Goal: Entertainment & Leisure: Consume media (video, audio)

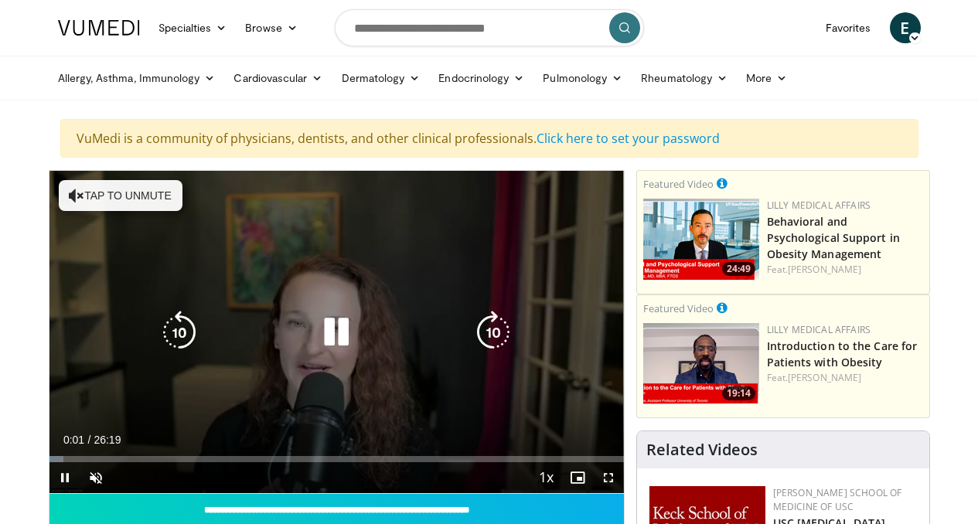
click at [131, 205] on button "Tap to unmute" at bounding box center [121, 195] width 124 height 31
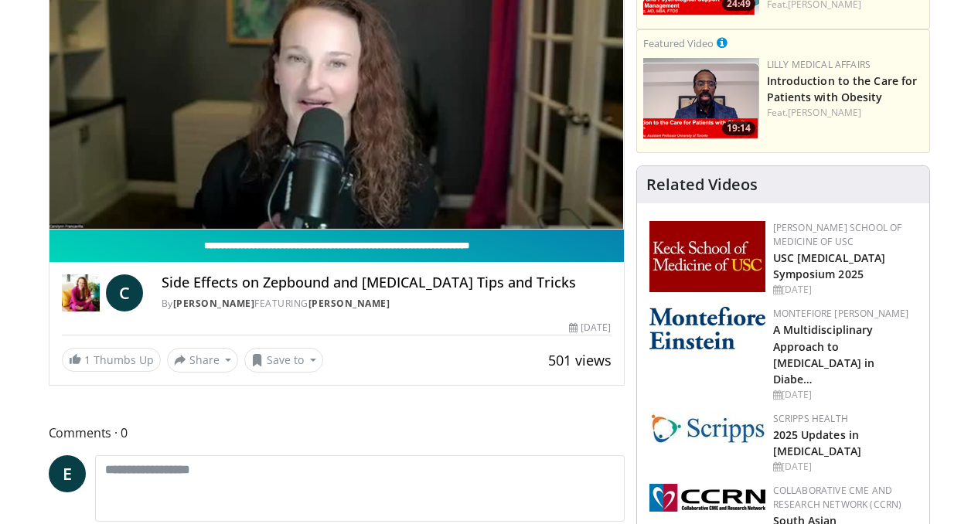
scroll to position [176, 0]
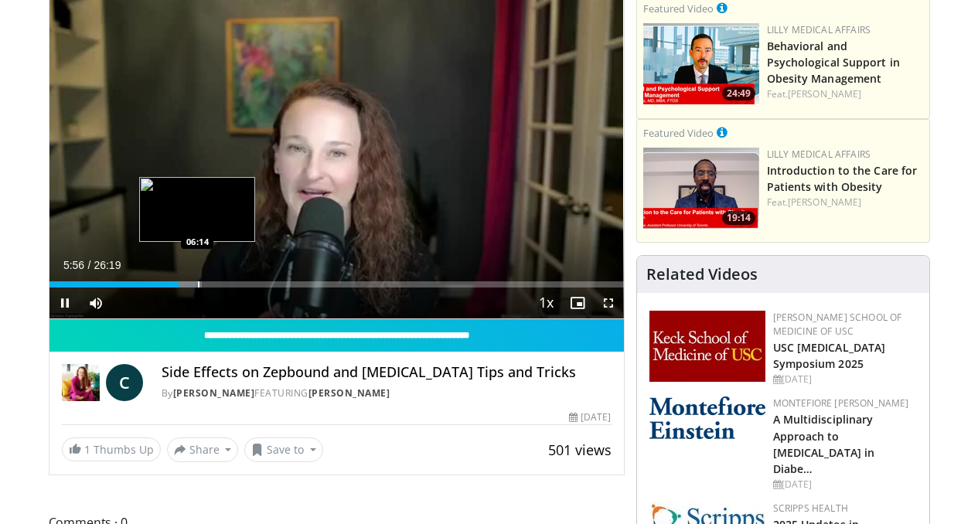
click at [198, 288] on div "Progress Bar" at bounding box center [199, 284] width 2 height 6
click at [212, 288] on div "Progress Bar" at bounding box center [213, 284] width 2 height 6
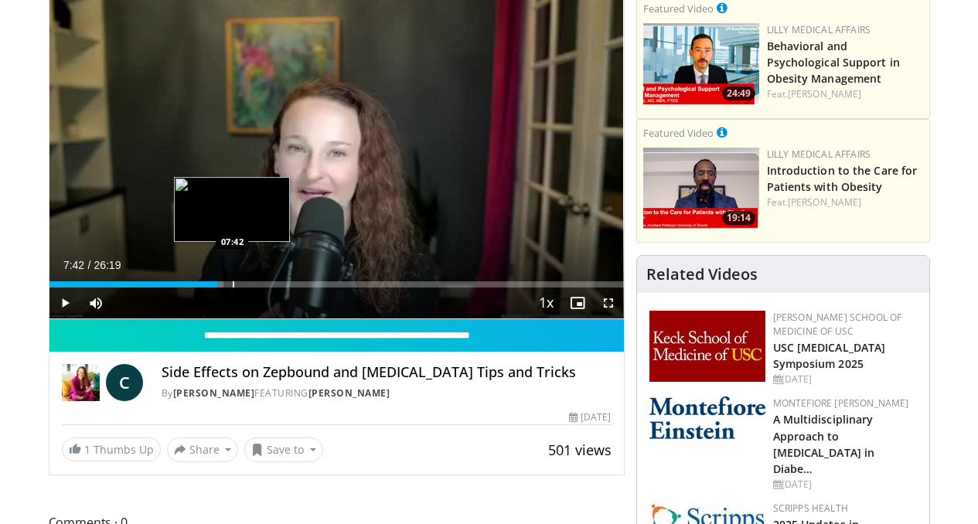
click at [233, 288] on div "Progress Bar" at bounding box center [234, 284] width 2 height 6
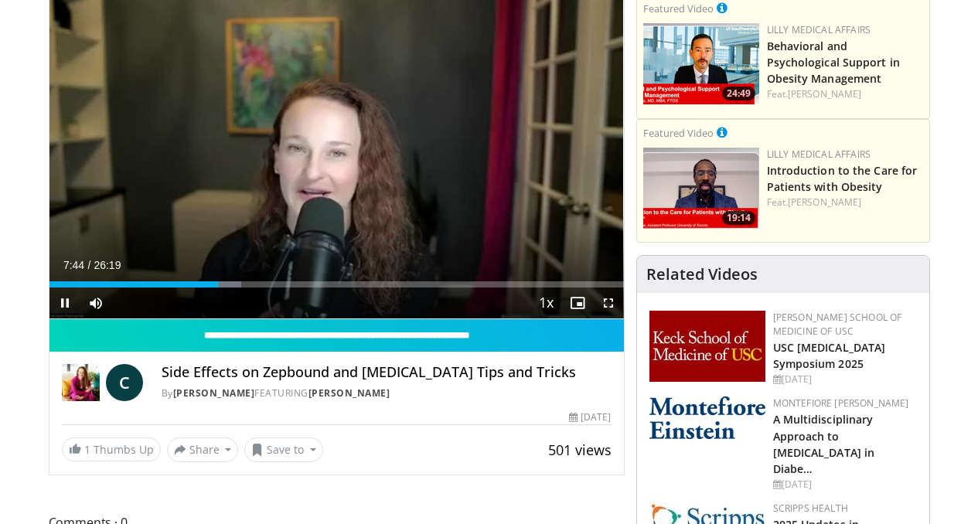
click at [217, 316] on div "Current Time 7:44 / Duration 26:19 Pause Skip Backward Skip Forward Mute Loaded…" at bounding box center [336, 303] width 574 height 31
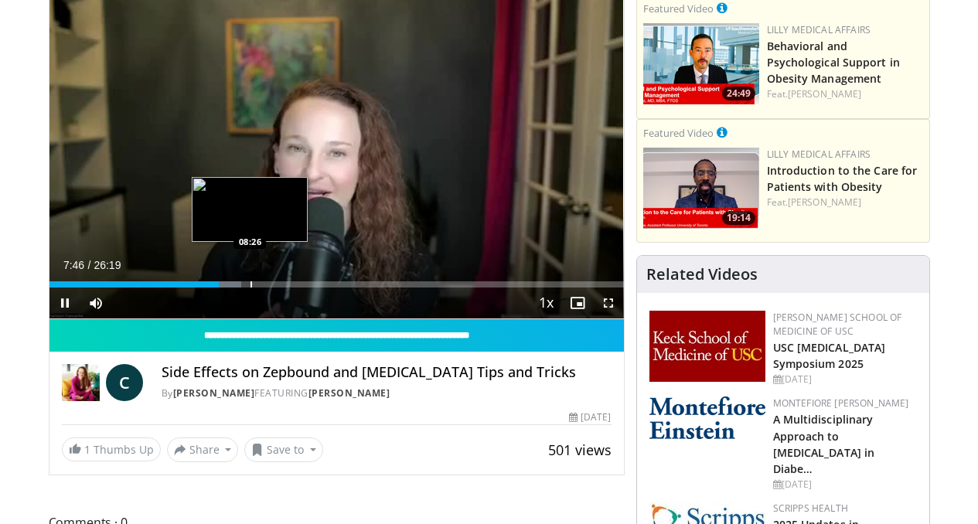
click at [251, 288] on div "Progress Bar" at bounding box center [252, 284] width 2 height 6
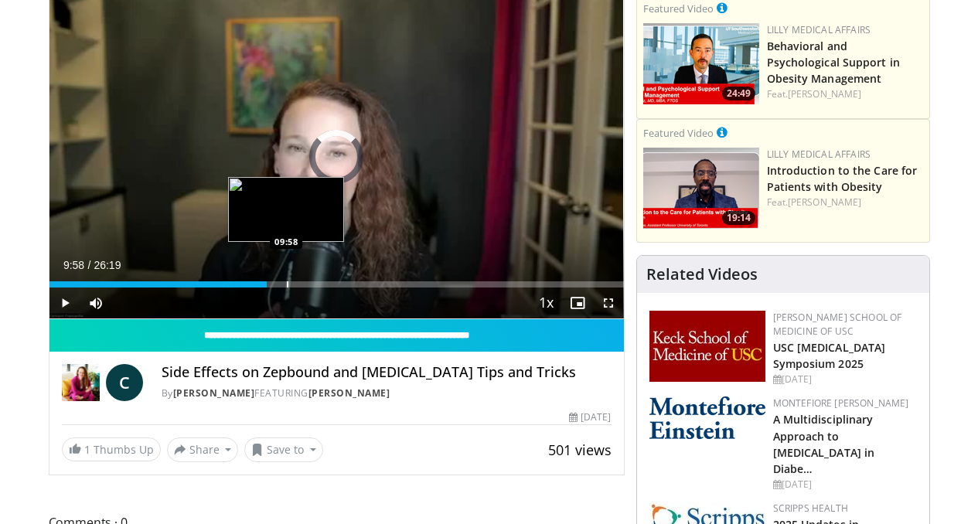
click at [287, 288] on div "Progress Bar" at bounding box center [288, 284] width 2 height 6
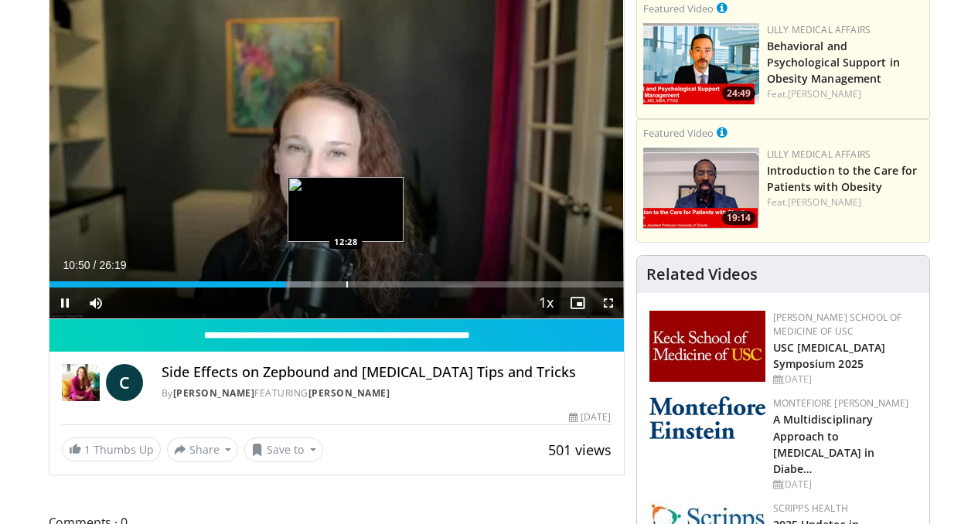
click at [346, 288] on div "Progress Bar" at bounding box center [347, 284] width 2 height 6
click at [369, 288] on div "Progress Bar" at bounding box center [370, 284] width 2 height 6
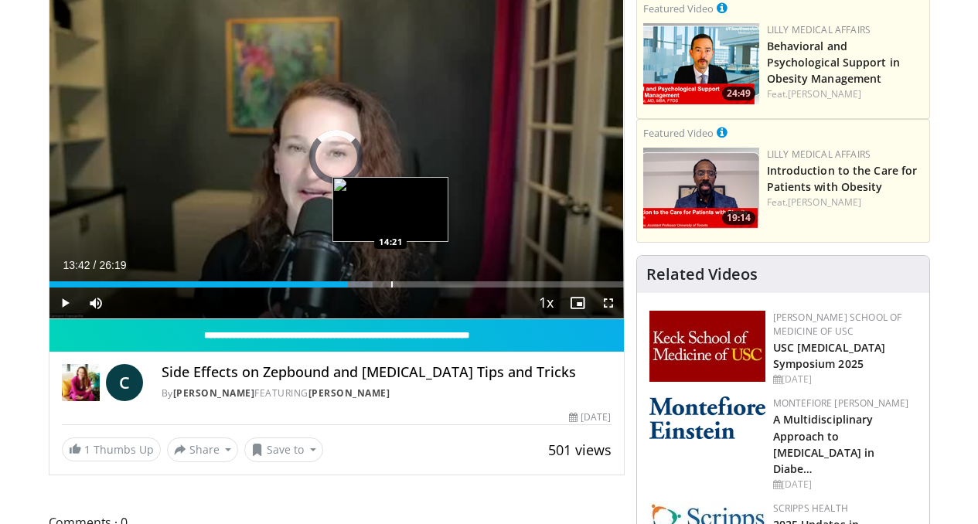
click at [391, 288] on div "Progress Bar" at bounding box center [392, 284] width 2 height 6
click at [404, 288] on div "Progress Bar" at bounding box center [405, 284] width 2 height 6
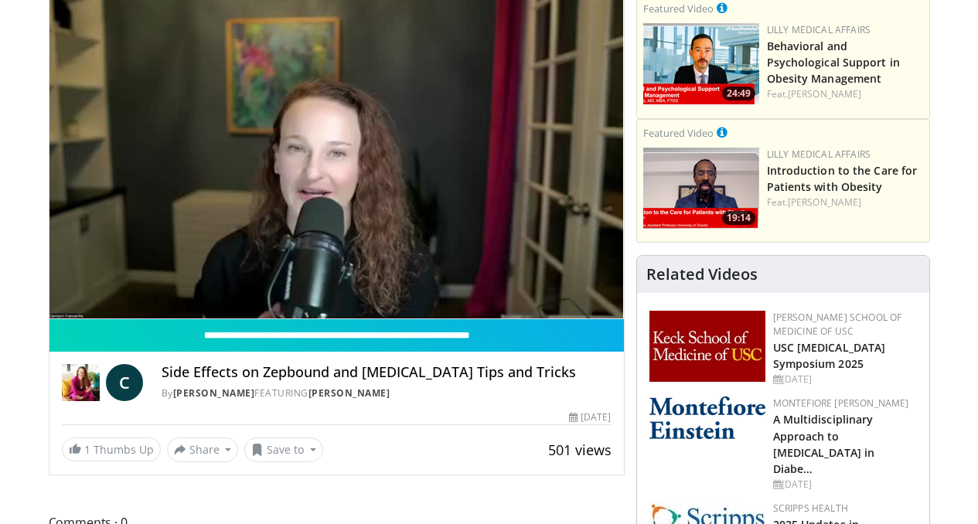
click at [380, 313] on div "10 seconds Tap to unmute" at bounding box center [336, 156] width 574 height 323
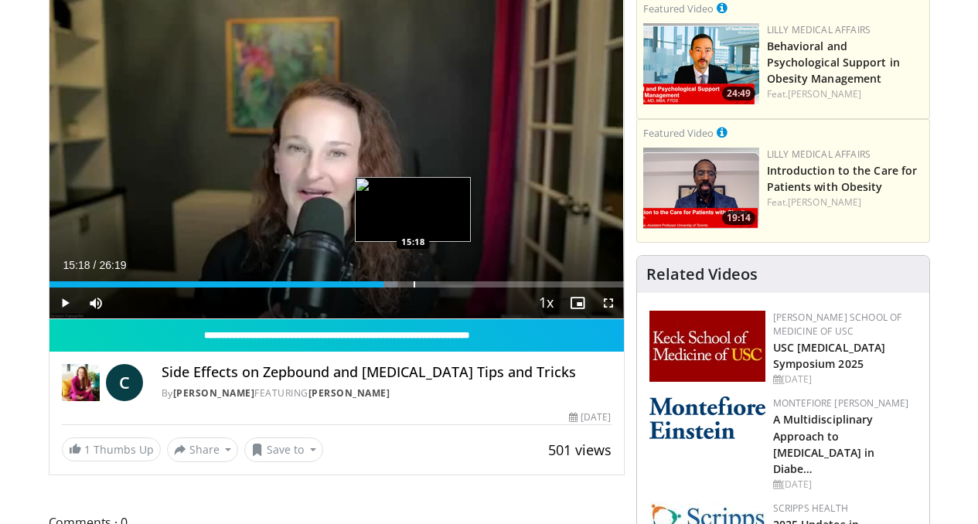
click at [414, 288] on div "Progress Bar" at bounding box center [415, 284] width 2 height 6
click at [384, 288] on div "Progress Bar" at bounding box center [389, 284] width 32 height 6
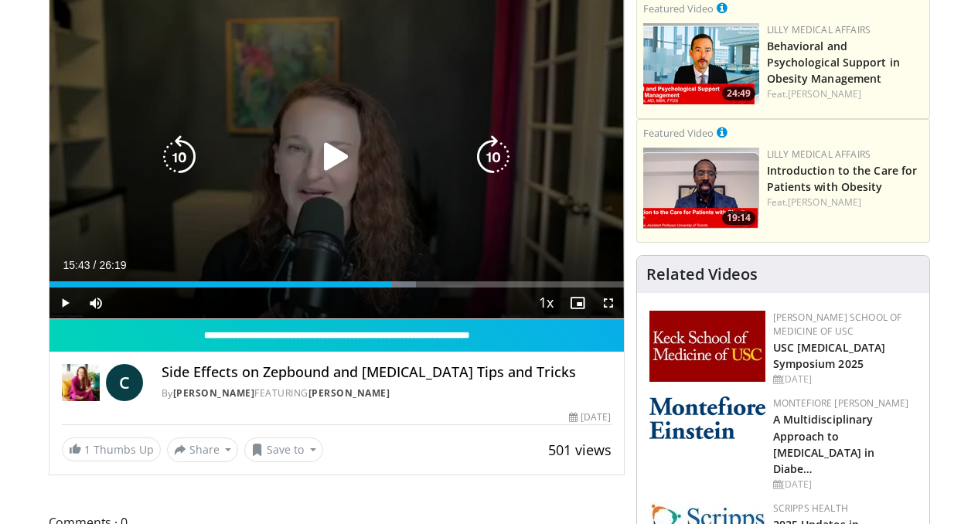
click at [321, 164] on icon "Video Player" at bounding box center [336, 156] width 43 height 43
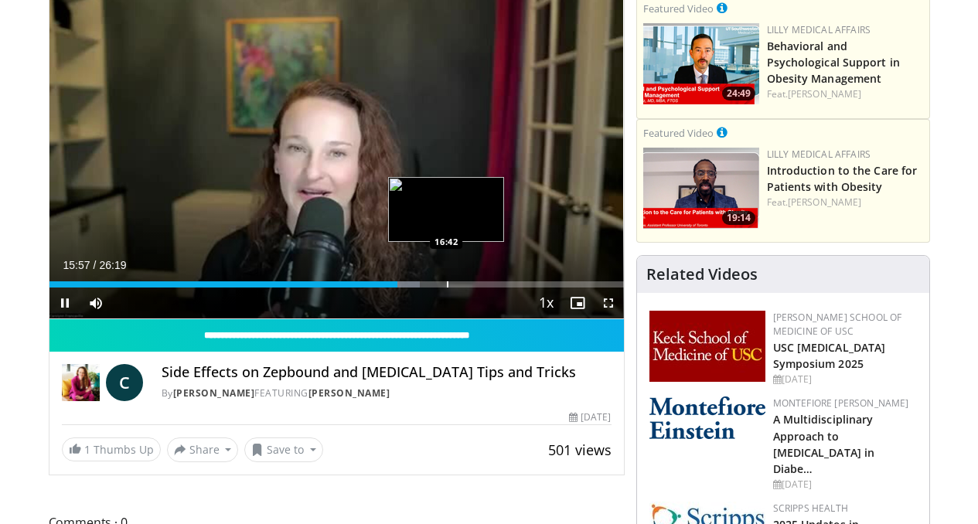
click at [447, 288] on div "Progress Bar" at bounding box center [448, 284] width 2 height 6
click at [476, 288] on div "Progress Bar" at bounding box center [477, 284] width 2 height 6
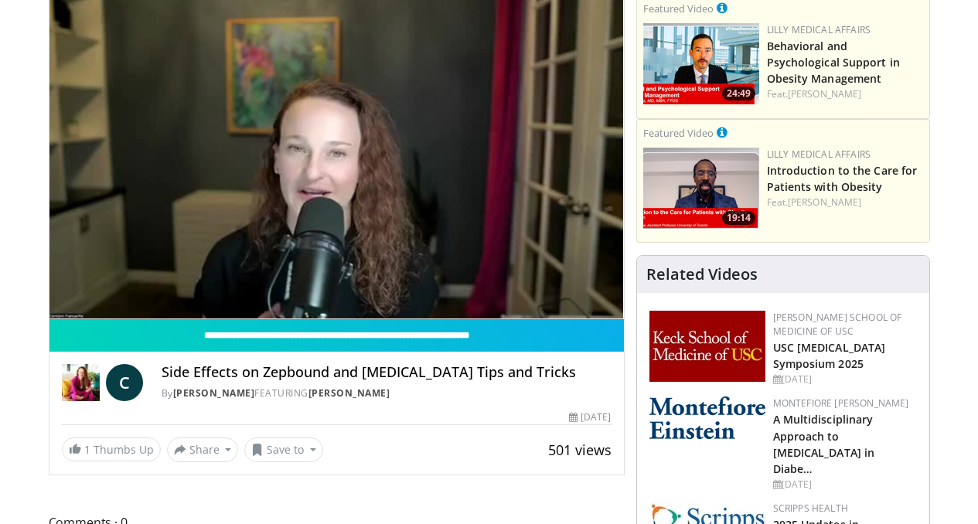
click at [459, 317] on div "10 seconds Tap to unmute" at bounding box center [336, 156] width 574 height 323
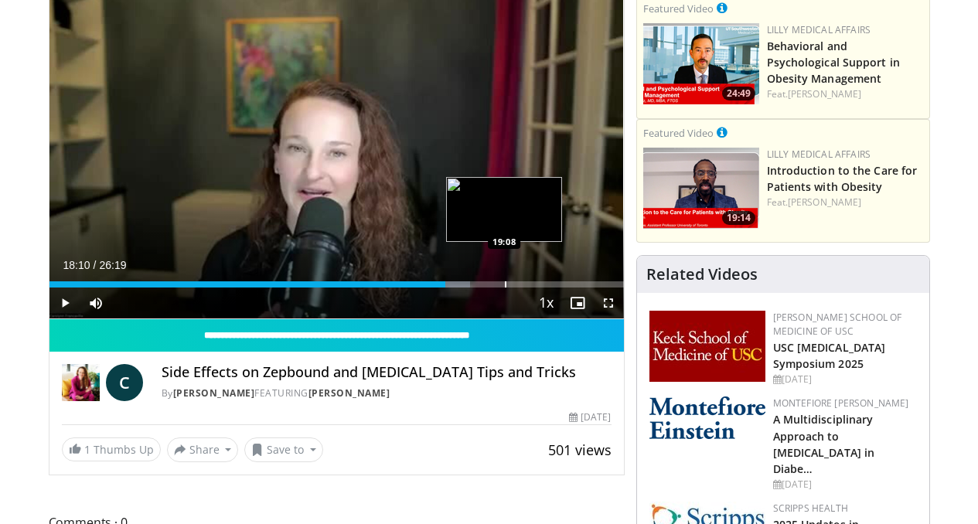
click at [505, 288] on div "Progress Bar" at bounding box center [506, 284] width 2 height 6
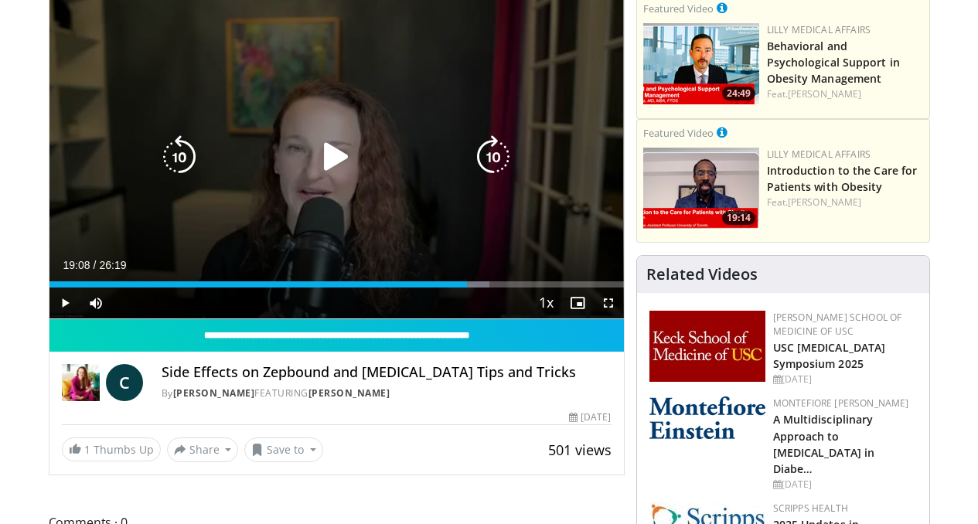
click at [328, 172] on icon "Video Player" at bounding box center [336, 156] width 43 height 43
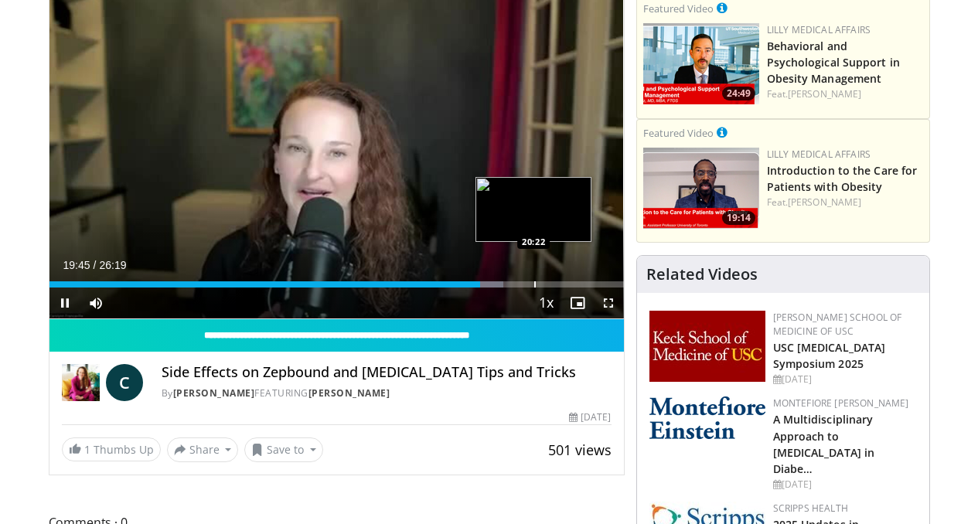
click at [495, 312] on video-js "**********" at bounding box center [336, 157] width 574 height 324
click at [497, 288] on div "Loaded : 79.03% 20:28 20:28" at bounding box center [336, 280] width 574 height 15
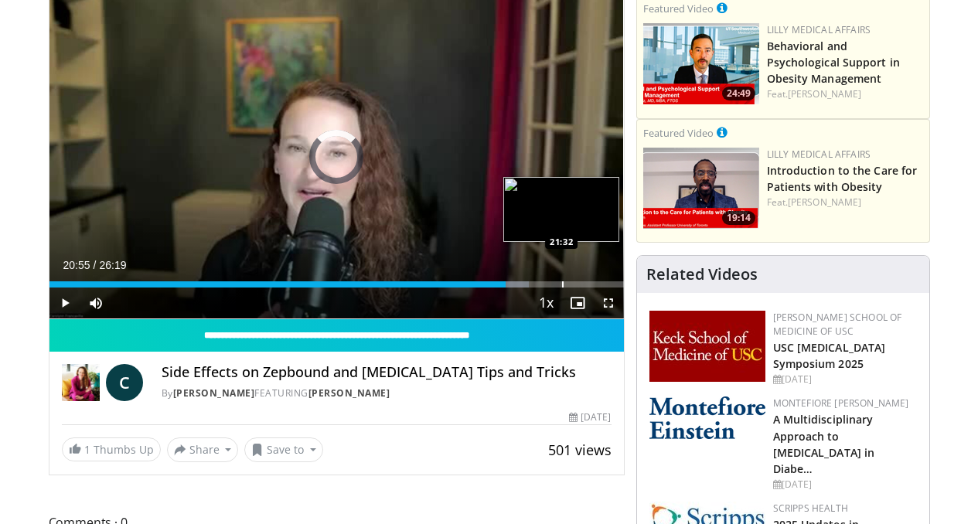
click at [562, 288] on div "Progress Bar" at bounding box center [563, 284] width 2 height 6
click at [578, 288] on div "Progress Bar" at bounding box center [579, 284] width 2 height 6
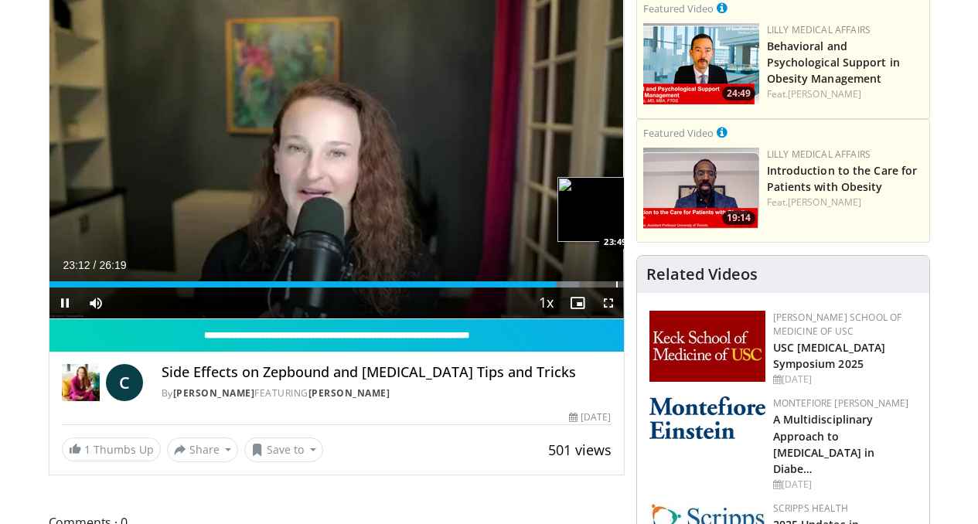
click at [616, 288] on div "Progress Bar" at bounding box center [617, 284] width 2 height 6
click at [628, 288] on div "Progress Bar" at bounding box center [629, 284] width 2 height 6
click at [647, 288] on div "Progress Bar" at bounding box center [648, 284] width 2 height 6
click at [624, 315] on span "Video Player" at bounding box center [608, 303] width 31 height 31
